Goal: Task Accomplishment & Management: Manage account settings

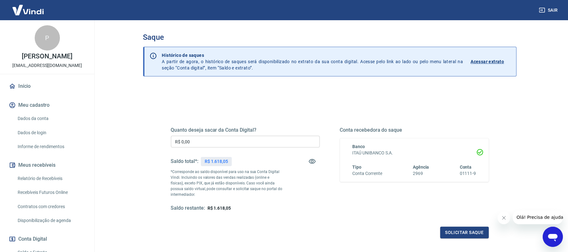
click at [191, 139] on input "R$ 0,00" at bounding box center [245, 142] width 149 height 12
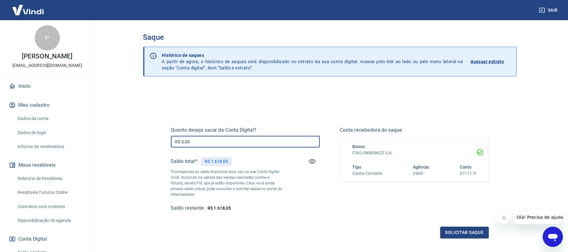
type input "R$ 0,00"
click at [552, 9] on button "Sair" at bounding box center [549, 10] width 23 height 12
